Goal: Answer question/provide support

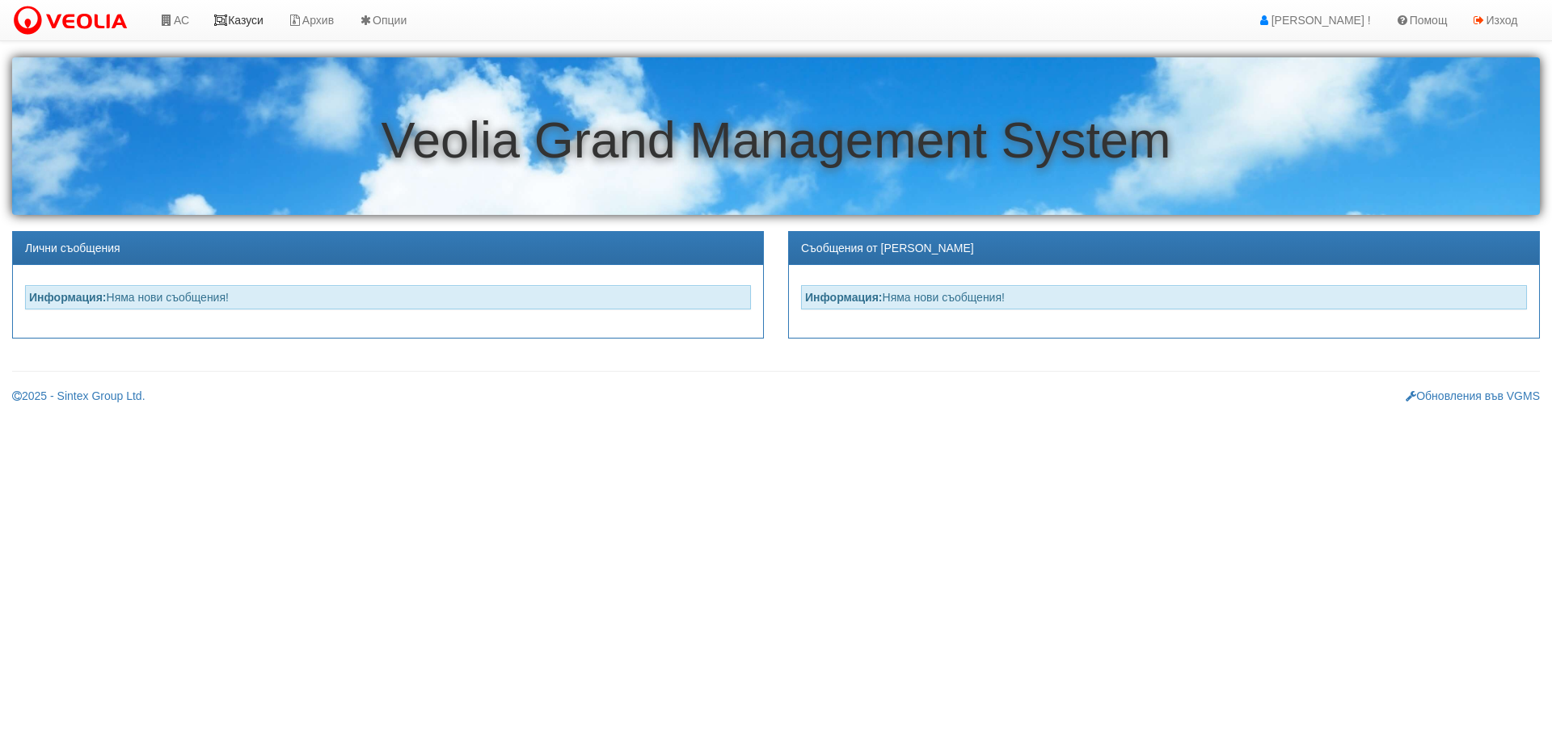
click at [247, 19] on link "Казуси" at bounding box center [238, 20] width 74 height 40
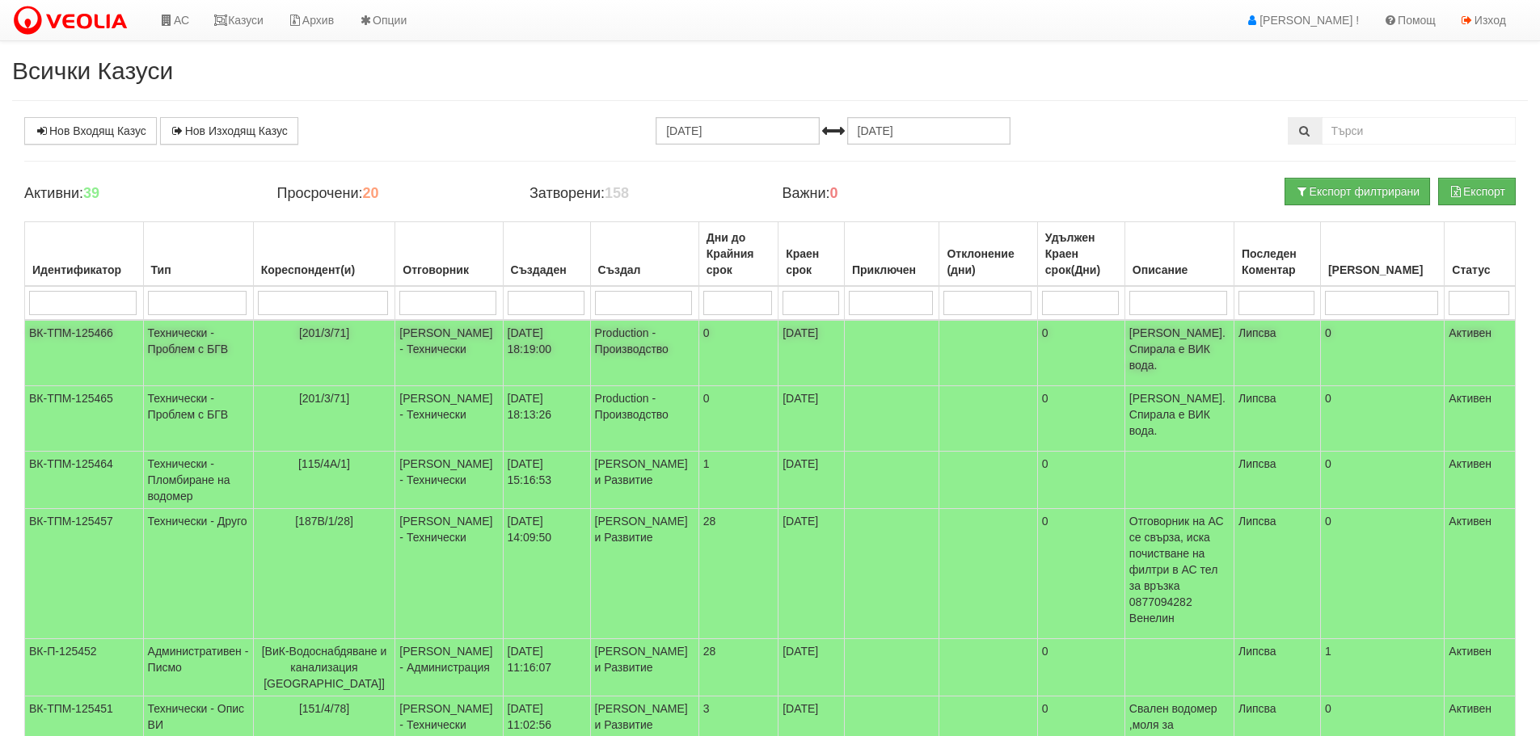
click at [185, 342] on td "Технически - Проблем с БГВ" at bounding box center [198, 353] width 110 height 66
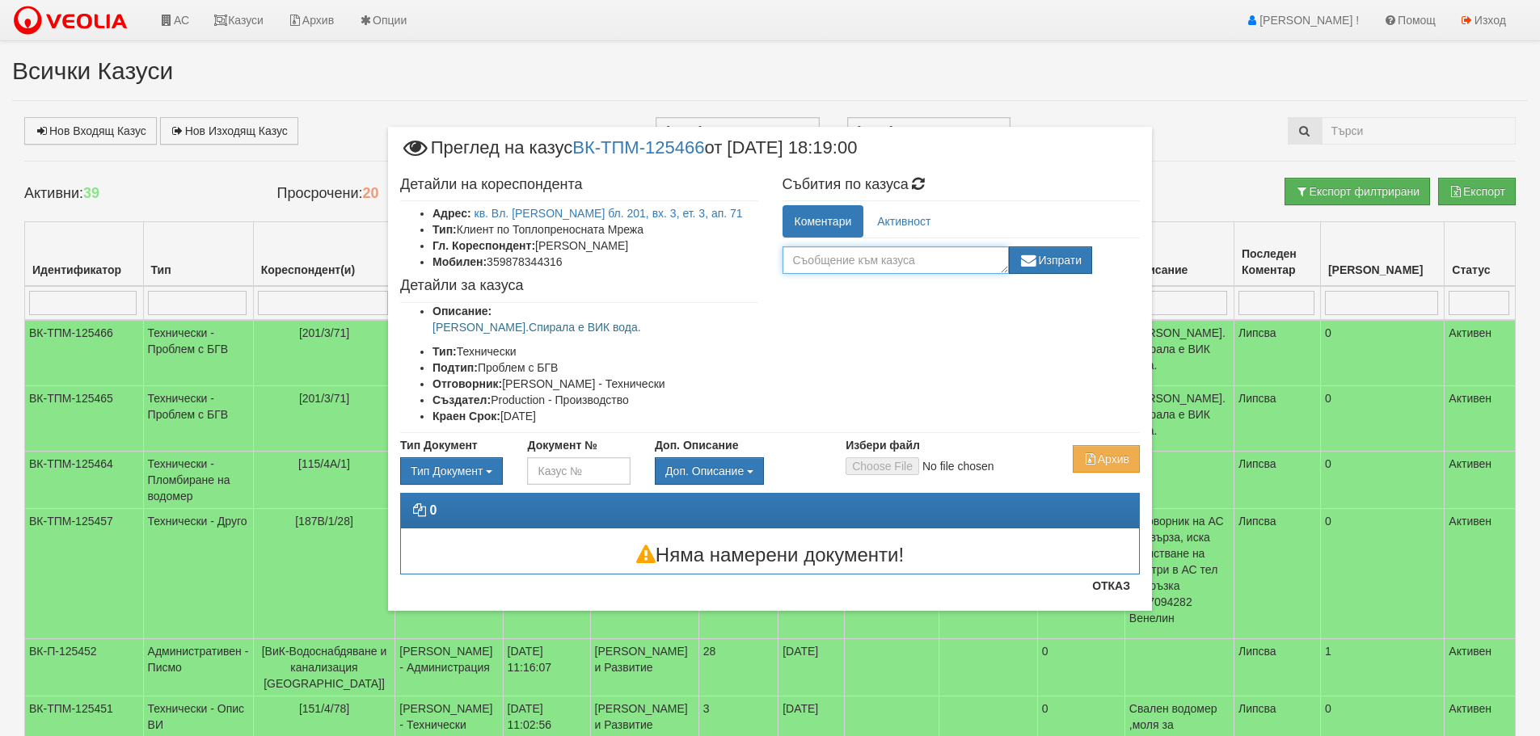
click at [945, 262] on textarea at bounding box center [895, 260] width 226 height 27
click at [870, 261] on textarea at bounding box center [895, 260] width 226 height 27
type textarea "готов от ОАС"
click at [1046, 259] on button "Изпрати" at bounding box center [1051, 260] width 84 height 27
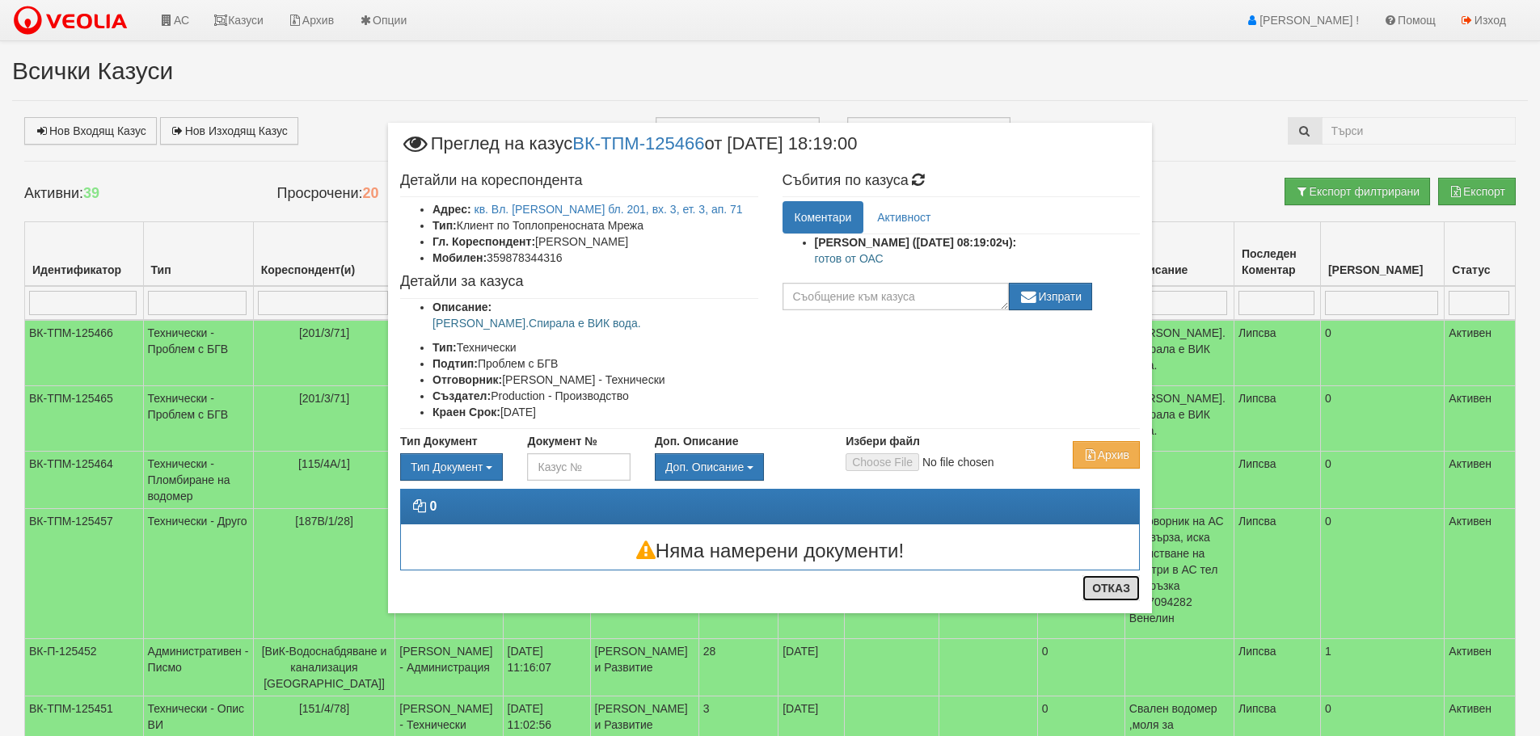
click at [1113, 587] on button "Отказ" at bounding box center [1110, 588] width 57 height 26
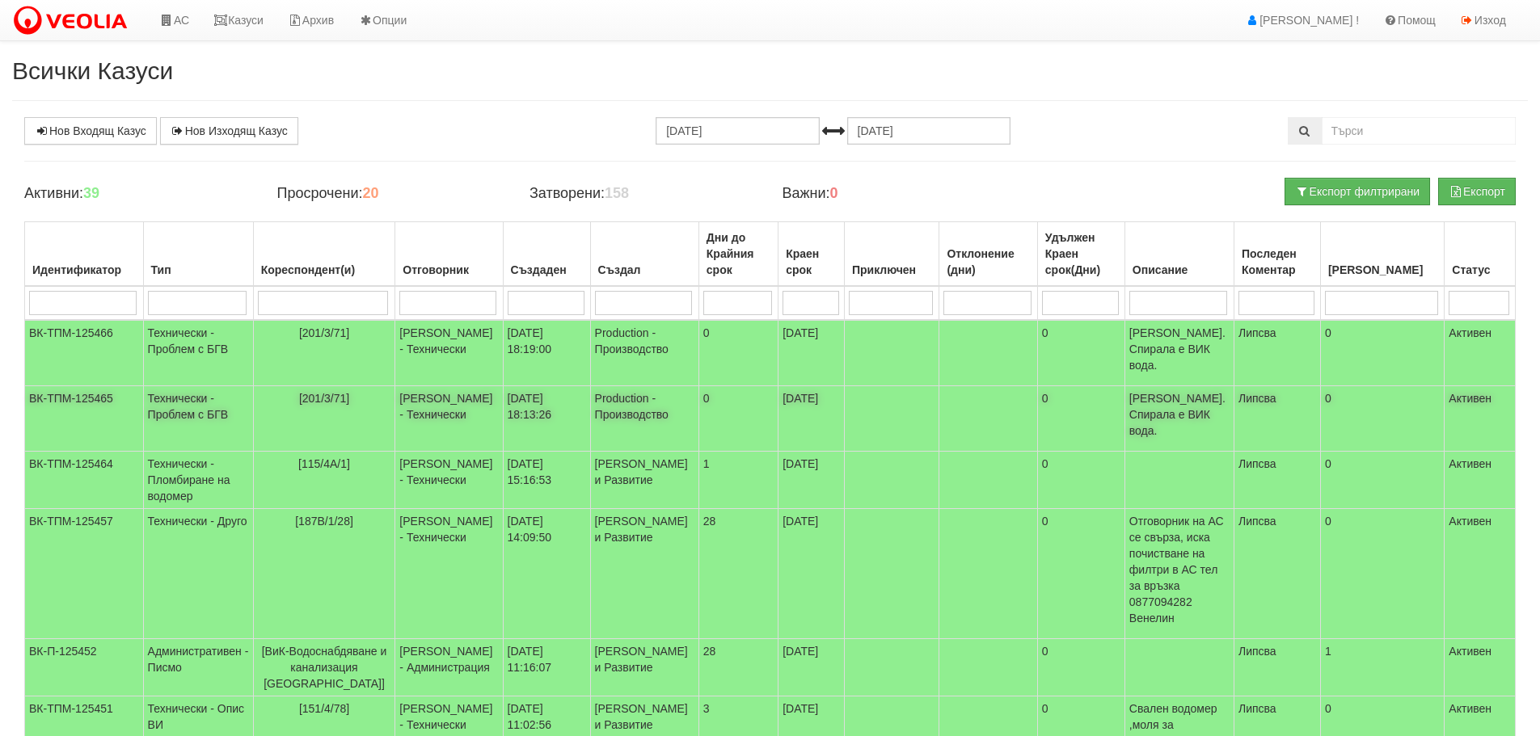
click at [183, 389] on td "Технически - Проблем с БГВ" at bounding box center [198, 418] width 110 height 65
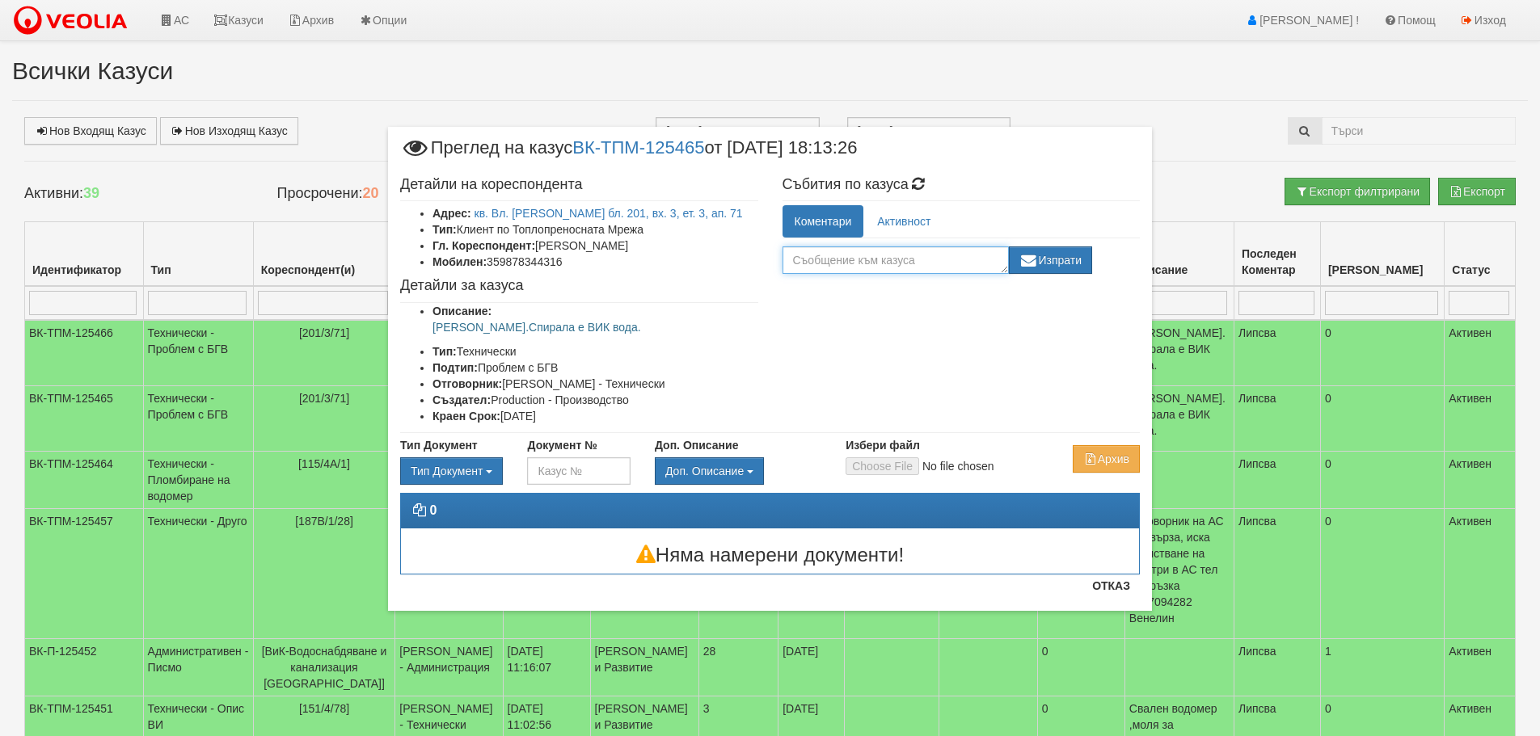
click at [904, 257] on textarea at bounding box center [895, 260] width 226 height 27
type textarea "готов"
click at [1067, 257] on button "Изпрати" at bounding box center [1051, 260] width 84 height 27
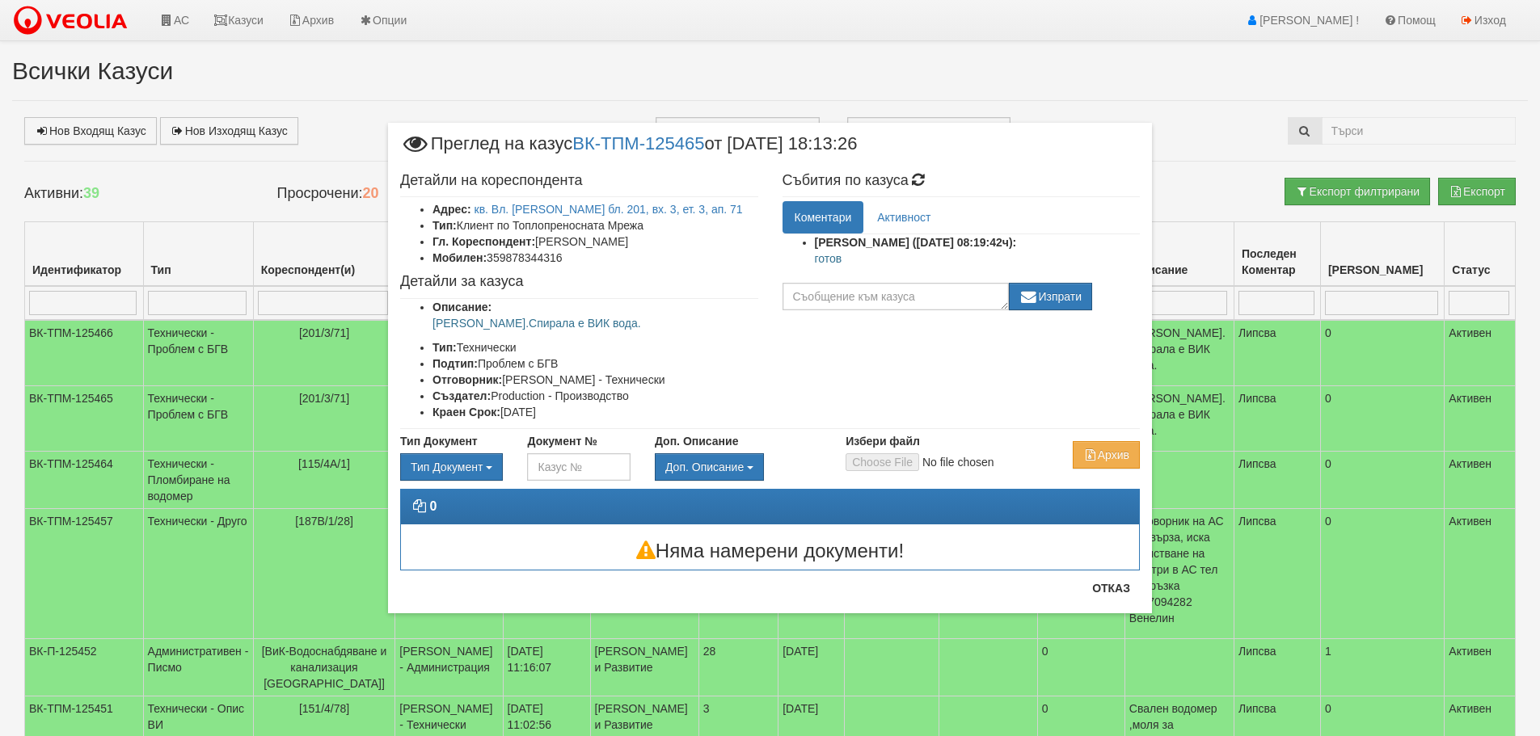
click at [1037, 80] on div "× Преглед на казус ВК-ТПМ-125465 от 10/09/2025 18:13:26 Детайли на кореспондент…" at bounding box center [770, 327] width 788 height 654
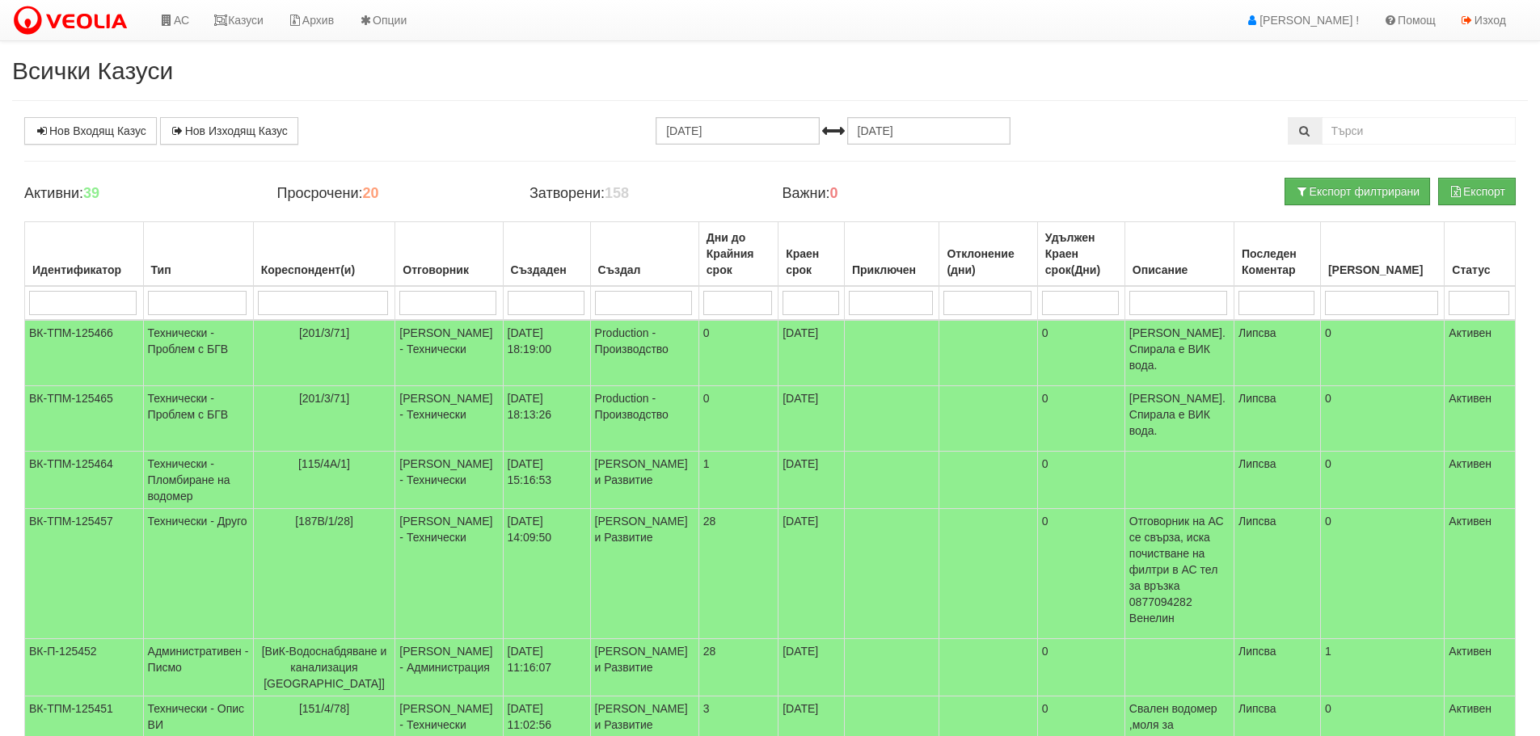
click at [470, 302] on input "search" at bounding box center [447, 303] width 97 height 24
type input "д"
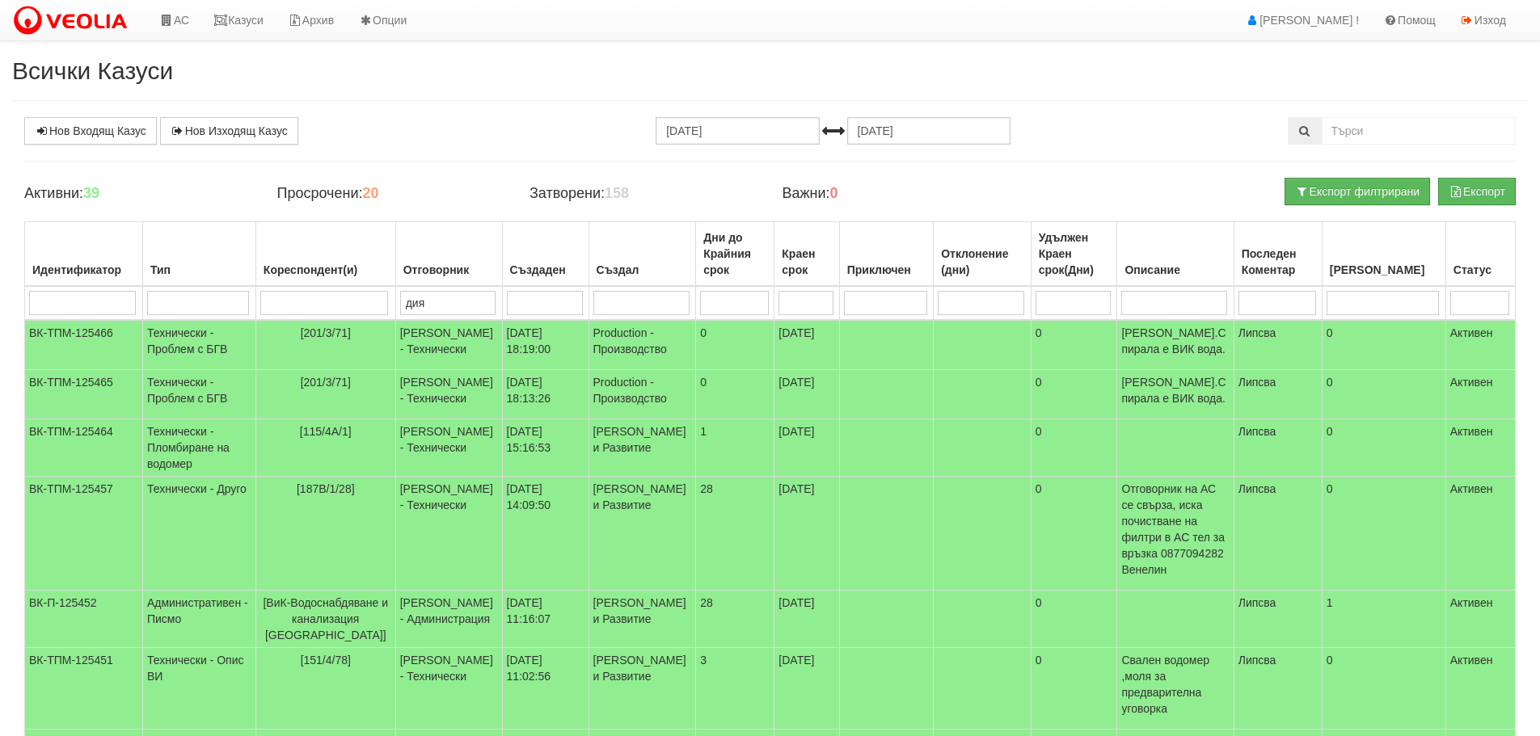
type input "диян"
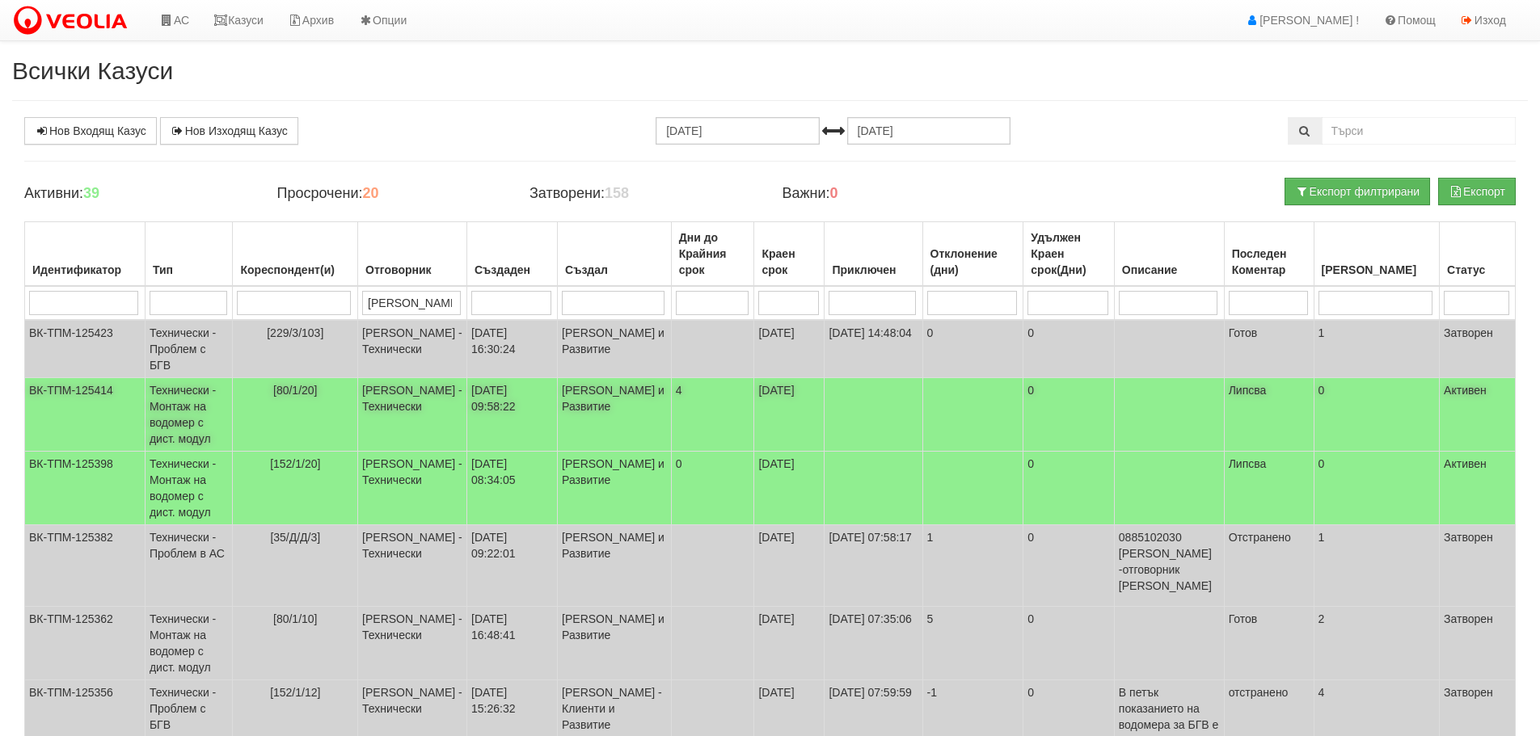
type input "диян"
drag, startPoint x: 420, startPoint y: 306, endPoint x: 331, endPoint y: 309, distance: 89.8
click at [331, 309] on tr "диян" at bounding box center [770, 303] width 1490 height 34
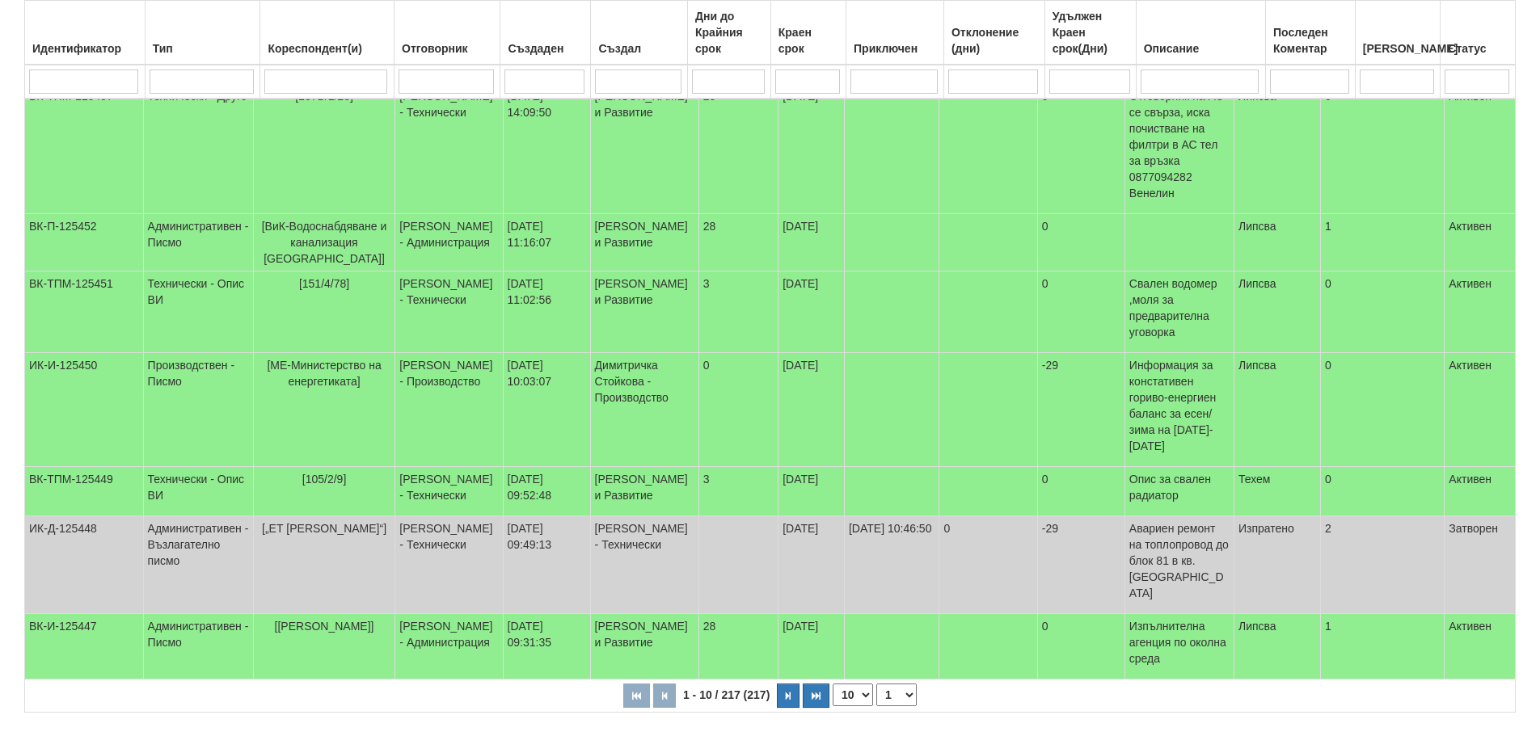
scroll to position [431, 0]
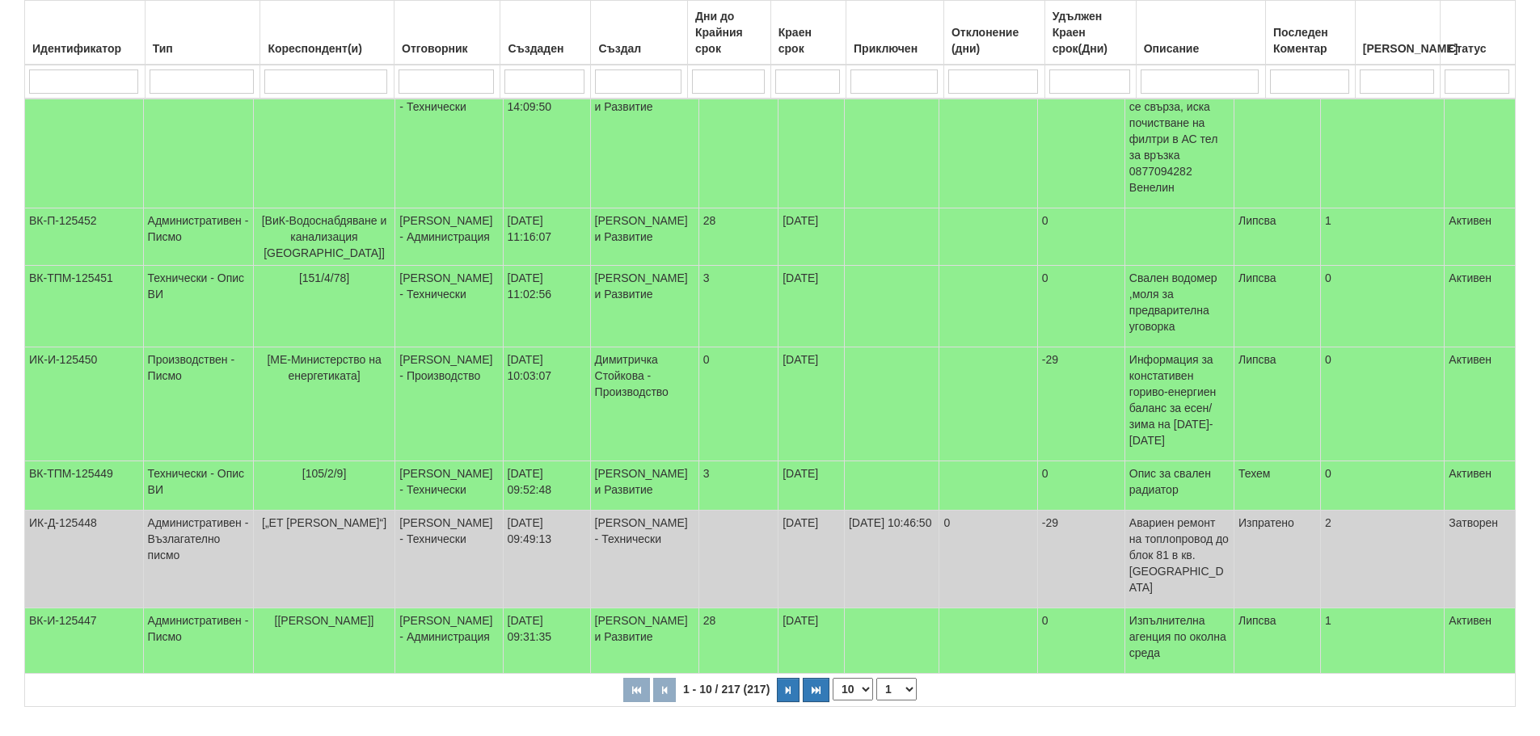
click at [899, 678] on select "1 2 3 4 5 6 10 15 20 22" at bounding box center [896, 689] width 40 height 23
click at [879, 701] on select "1 2 3 4 5 6 10 15 20 22" at bounding box center [896, 689] width 40 height 23
select select "2"
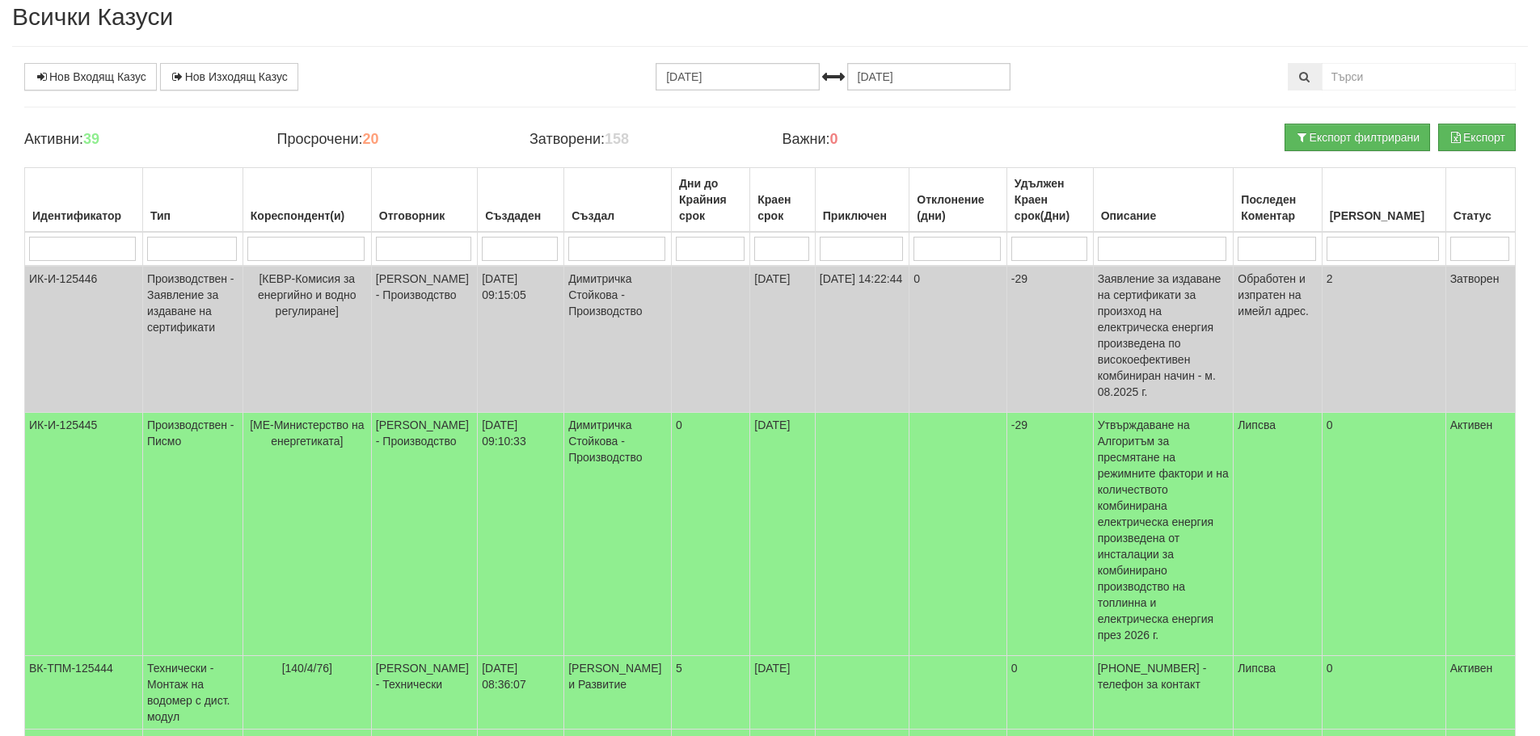
scroll to position [0, 0]
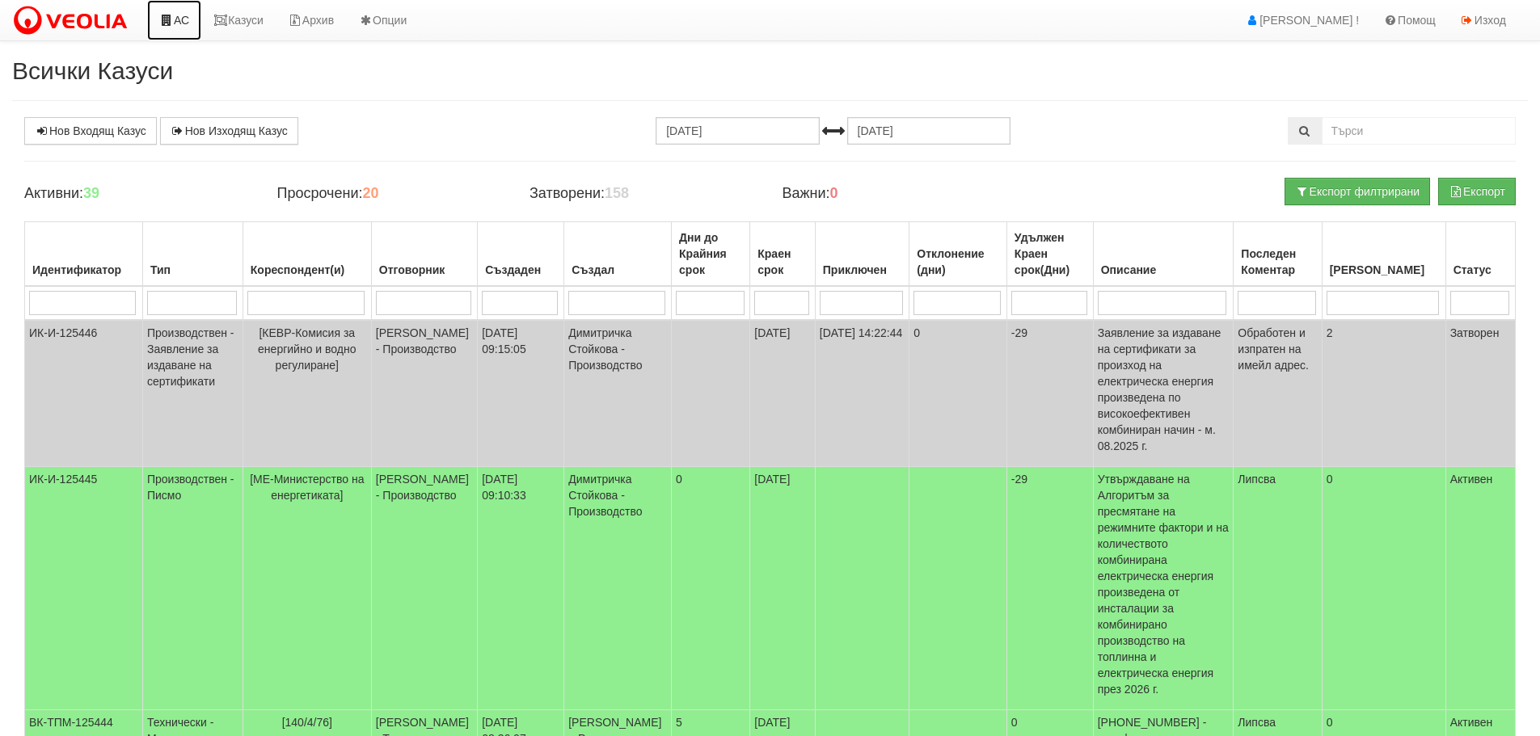
click at [175, 23] on link "АС" at bounding box center [174, 20] width 54 height 40
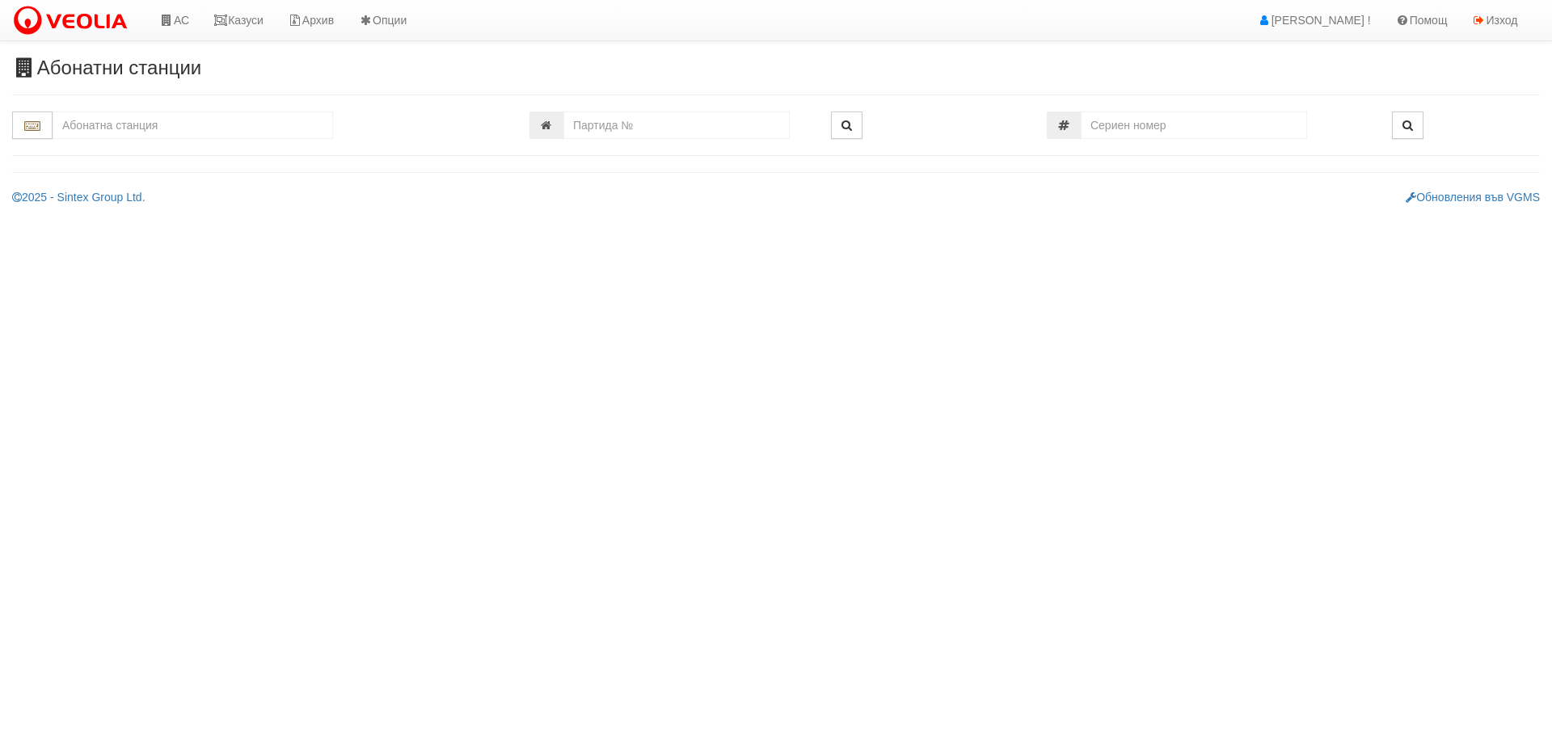
click at [179, 130] on input "text" at bounding box center [193, 125] width 280 height 27
click at [175, 151] on div "037/1 - Трошево - "ВЕОЛИЯ"" at bounding box center [193, 150] width 276 height 19
type input "037/1 - Трошево - "ВЕОЛИЯ""
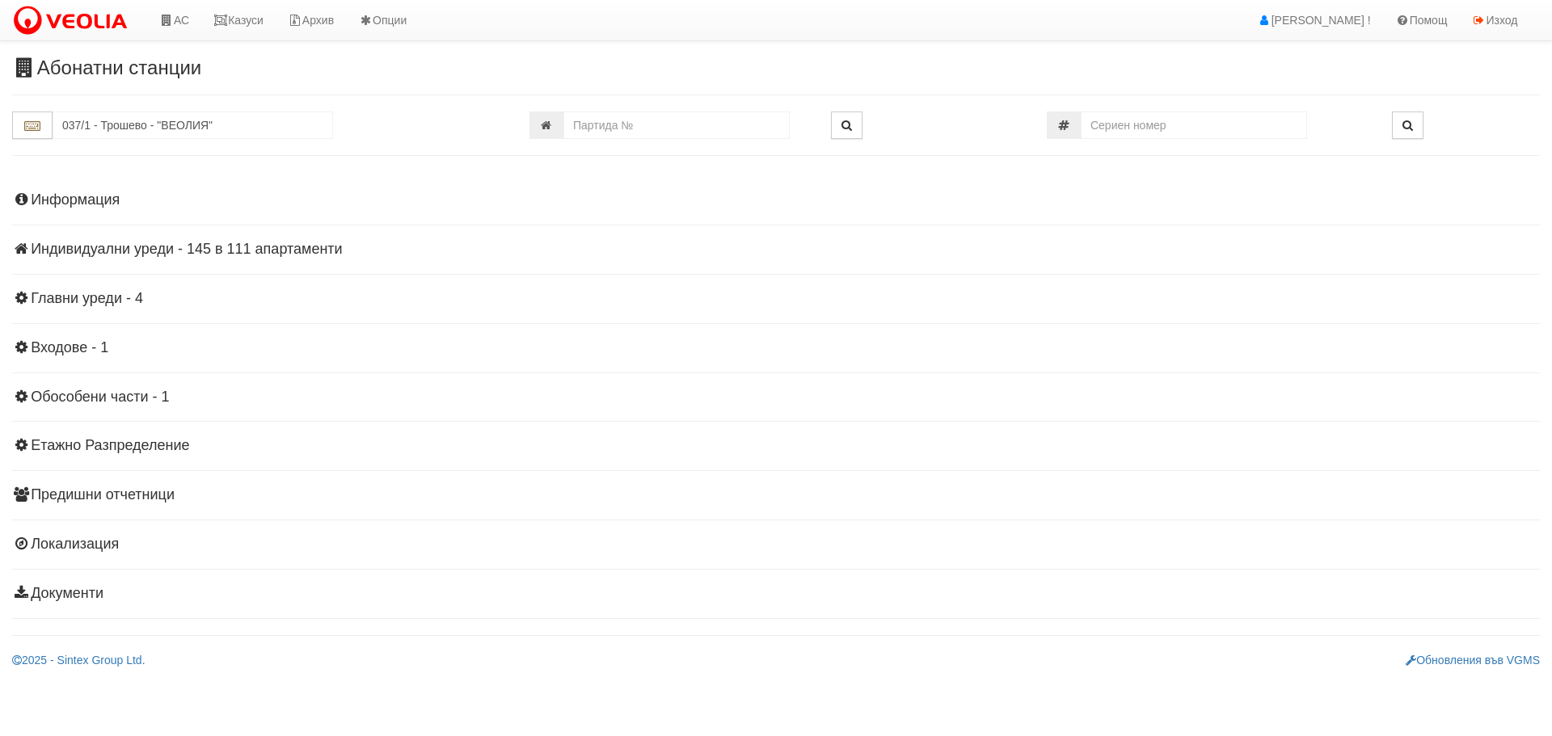
click at [97, 292] on h4 "Главни уреди - 4" at bounding box center [776, 299] width 1528 height 16
